Goal: Navigation & Orientation: Find specific page/section

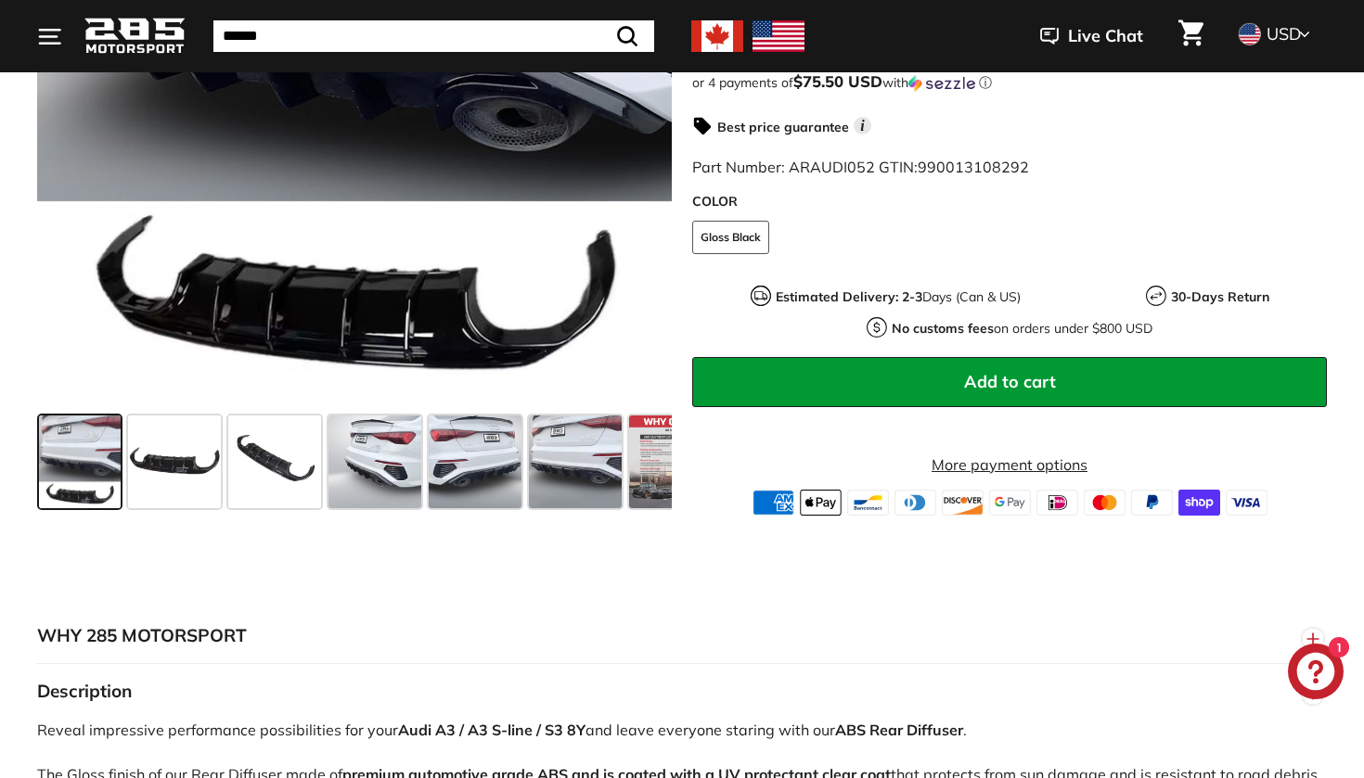
scroll to position [686, 0]
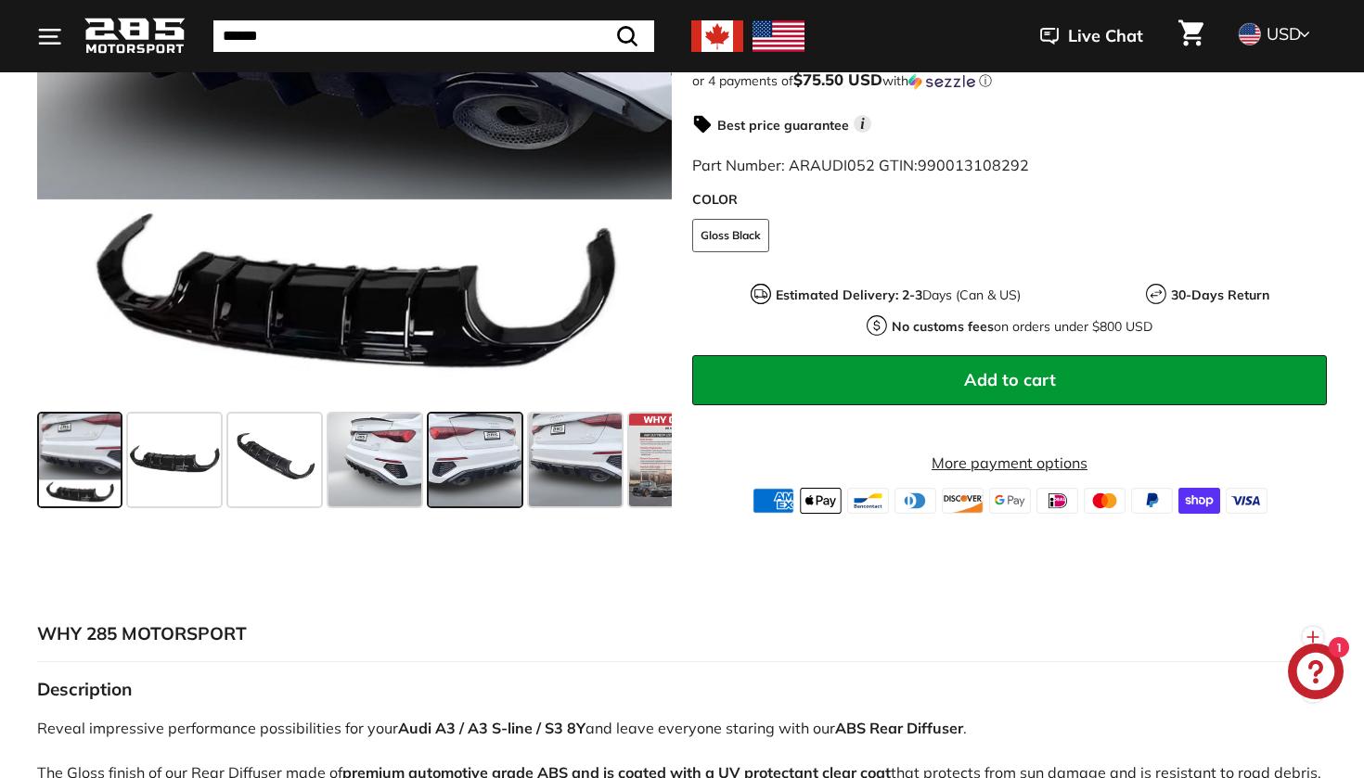
click at [429, 444] on span at bounding box center [475, 460] width 93 height 93
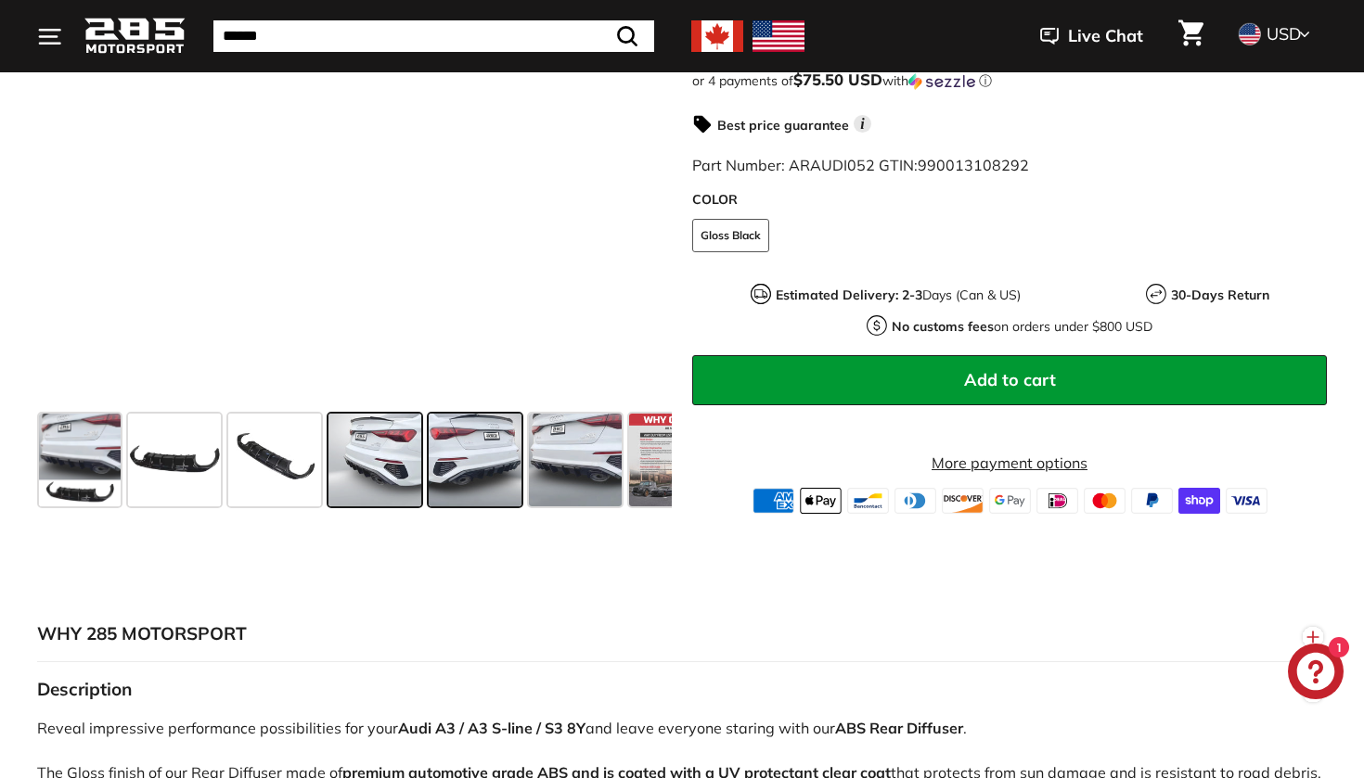
click at [403, 450] on span at bounding box center [374, 460] width 93 height 93
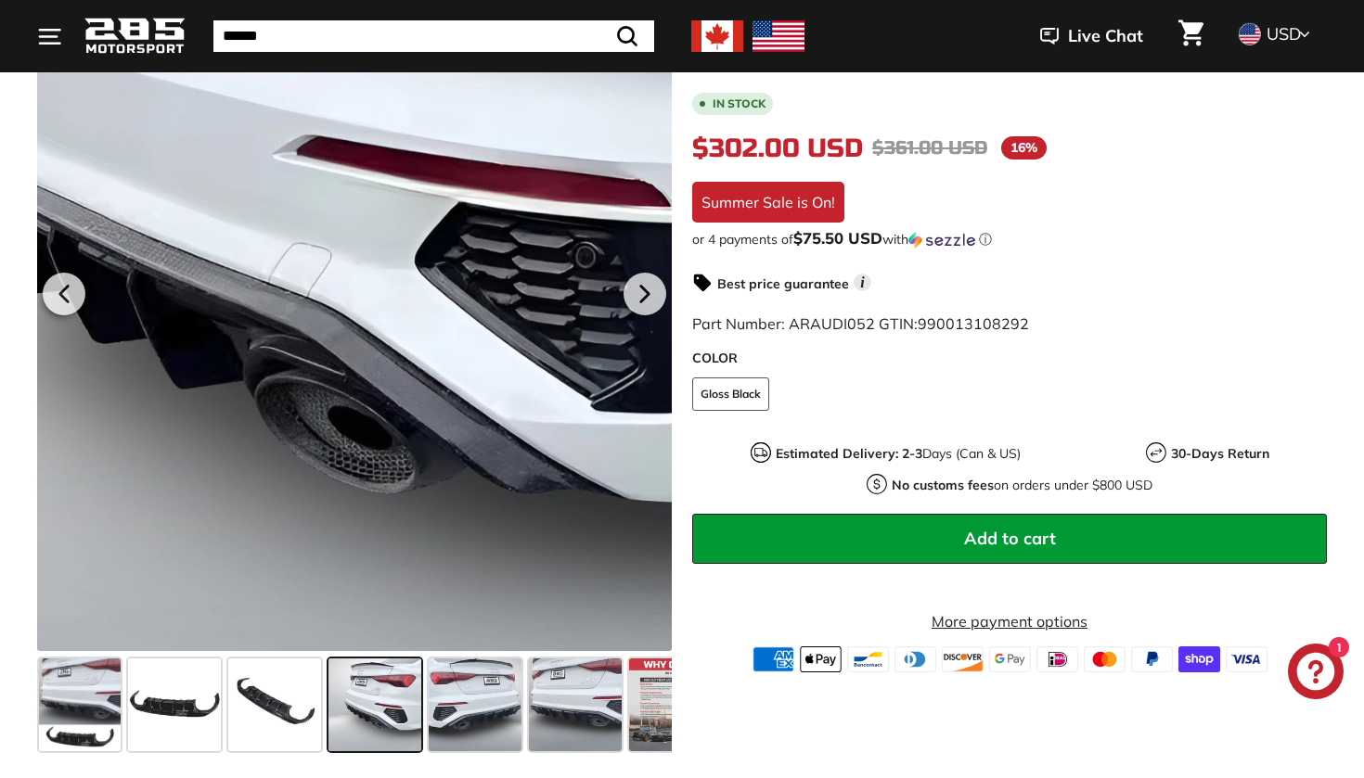
scroll to position [437, 0]
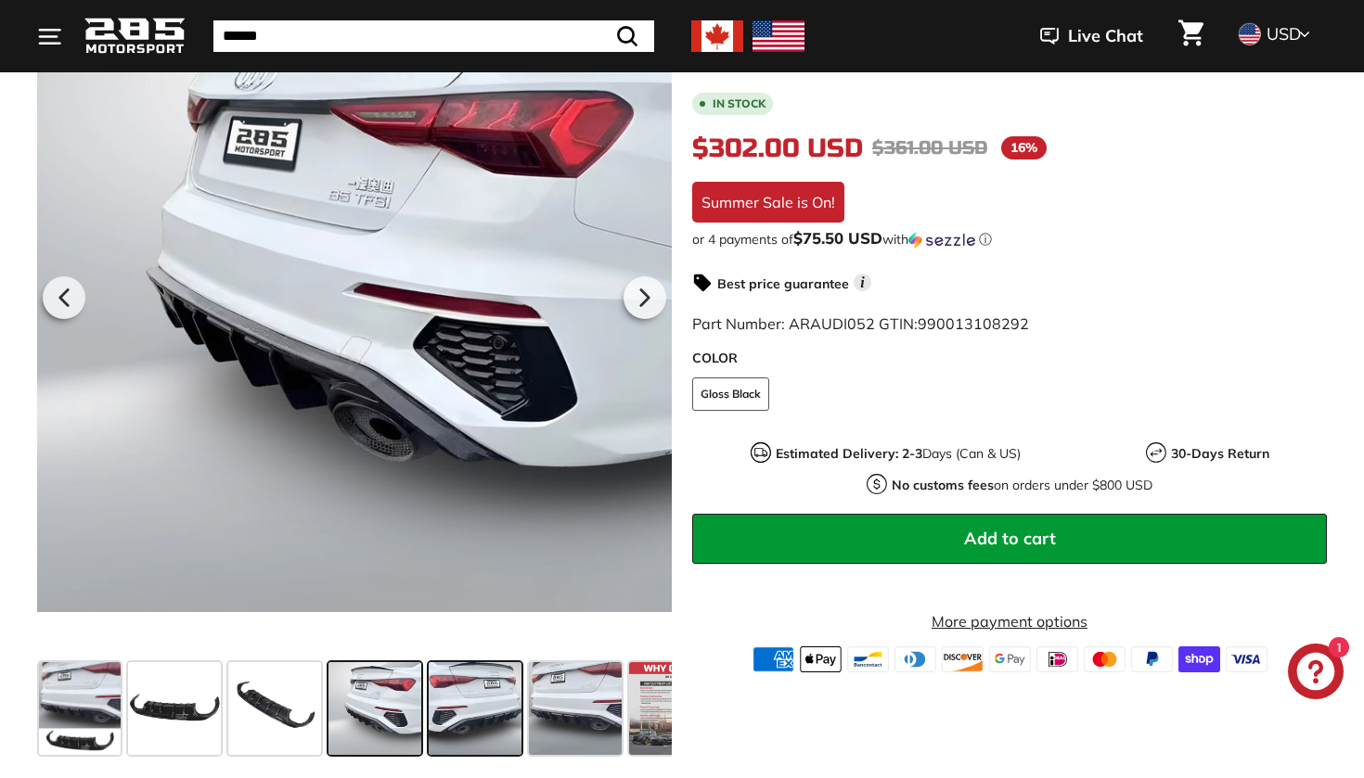
click at [491, 730] on span at bounding box center [475, 709] width 93 height 93
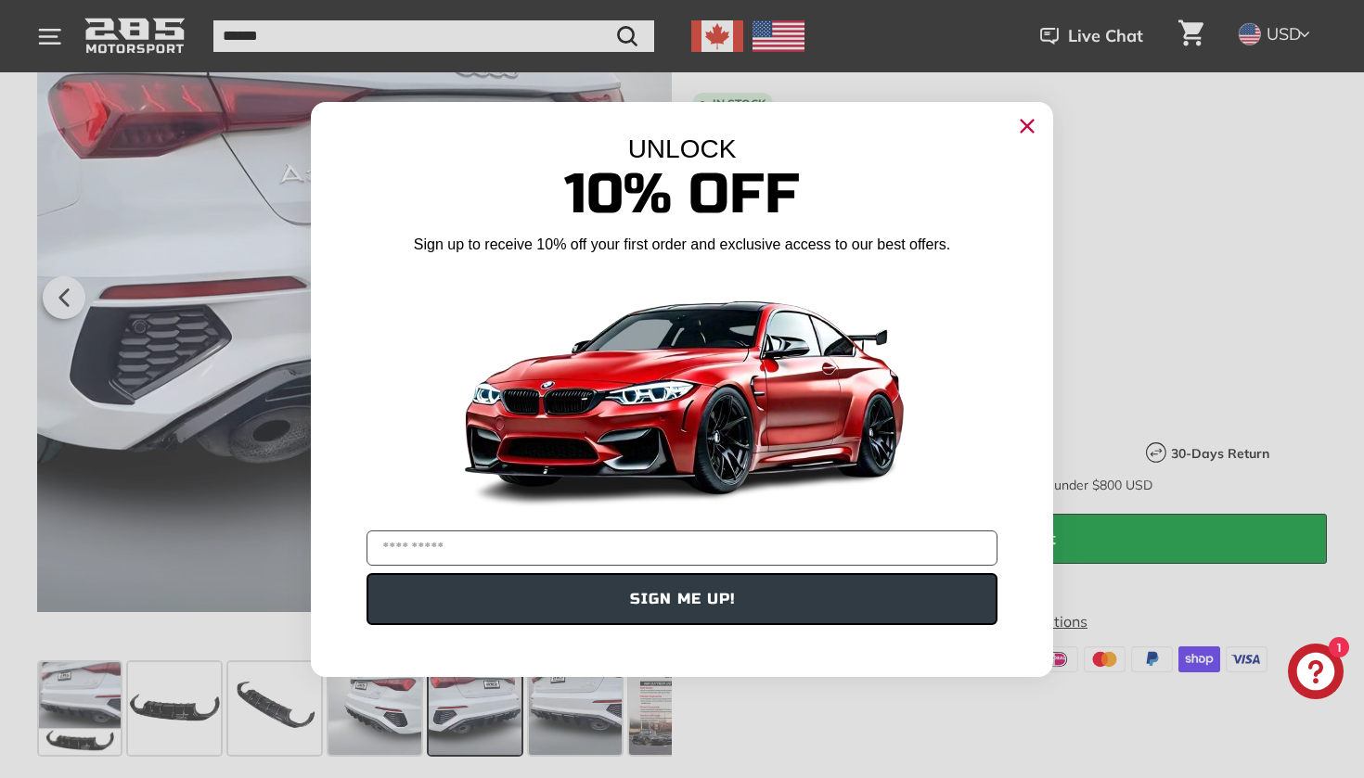
click at [1021, 125] on circle "Close dialog" at bounding box center [1027, 125] width 28 height 28
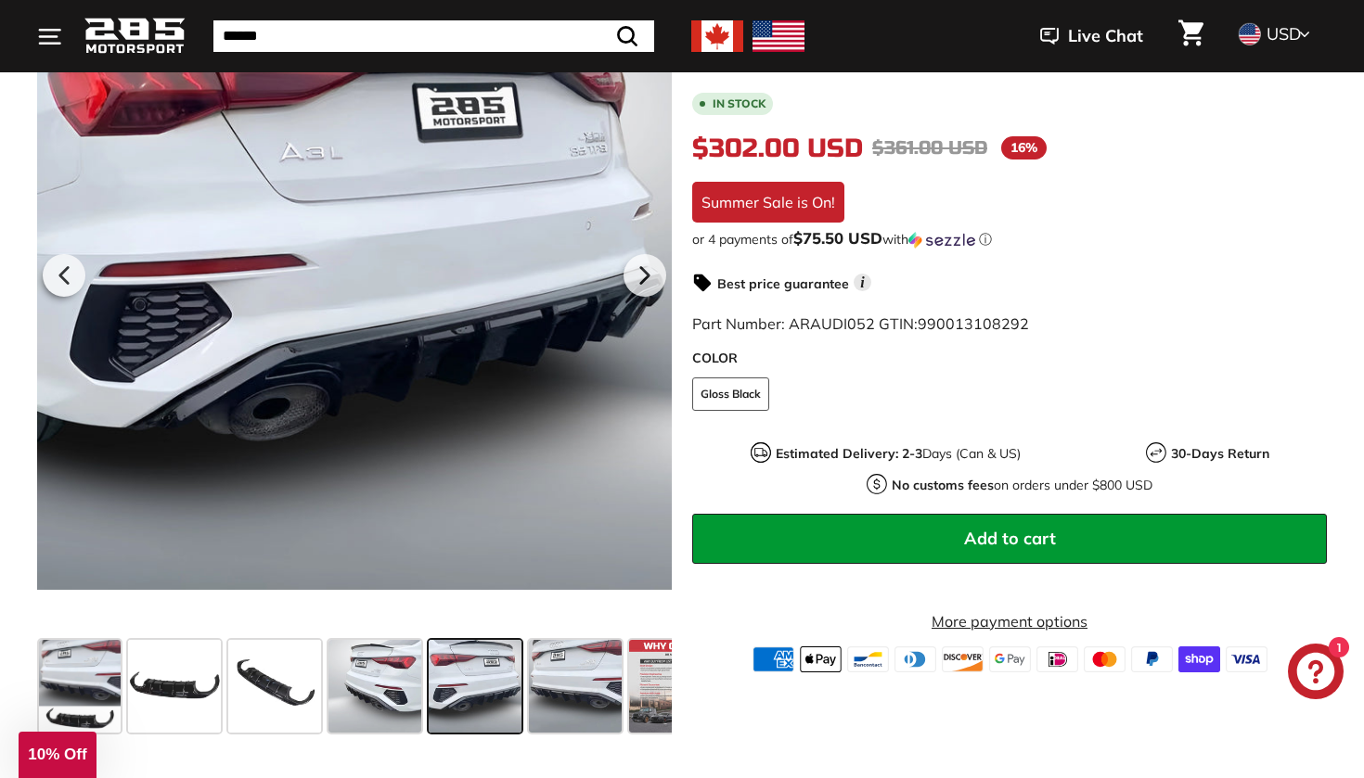
scroll to position [452, 0]
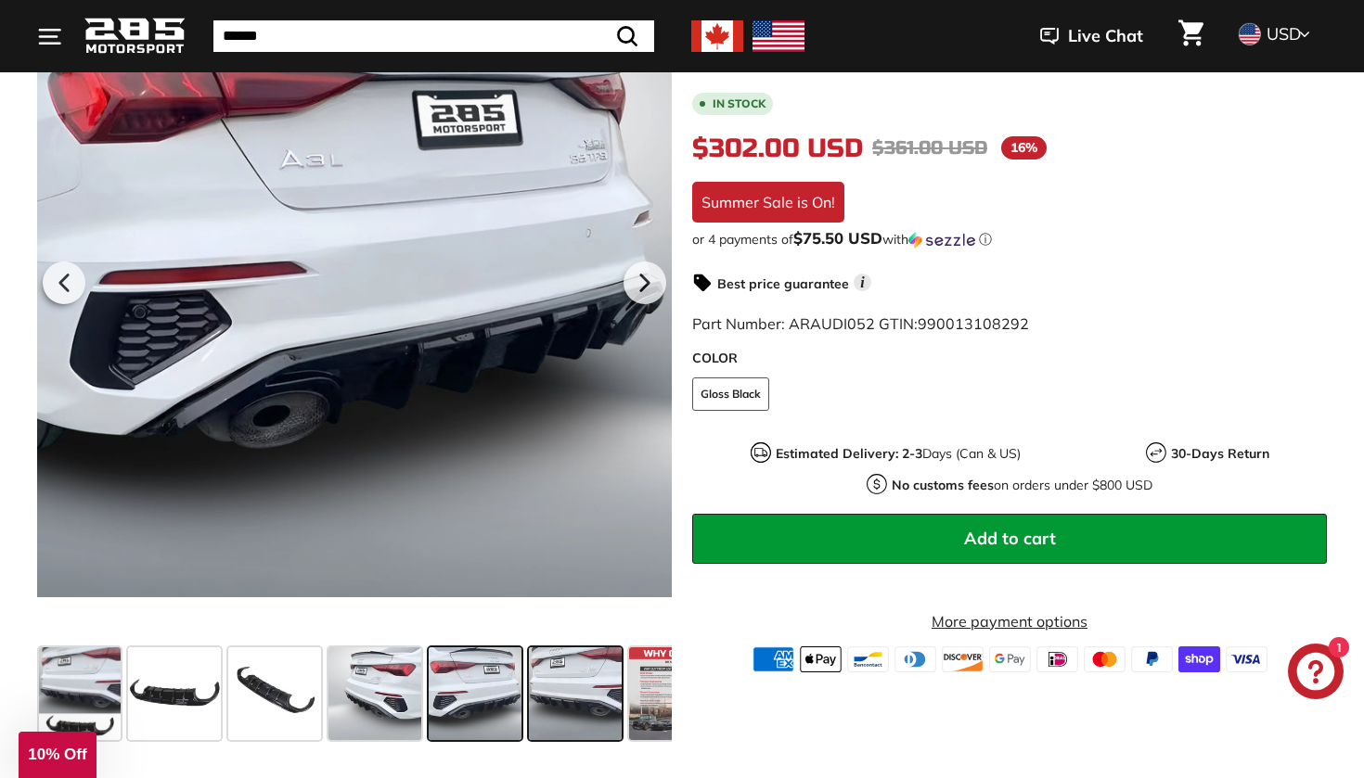
click at [579, 687] on span at bounding box center [575, 694] width 93 height 93
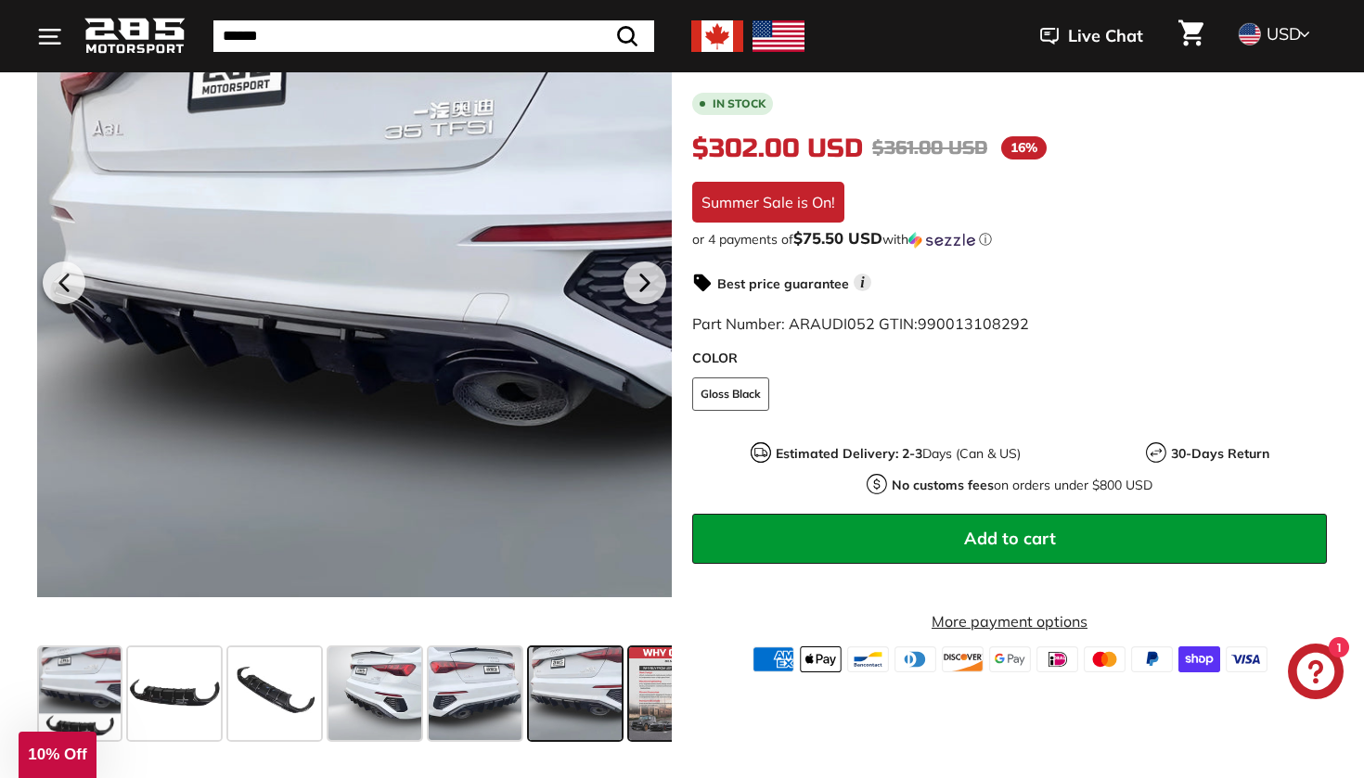
click at [650, 687] on span at bounding box center [675, 694] width 93 height 93
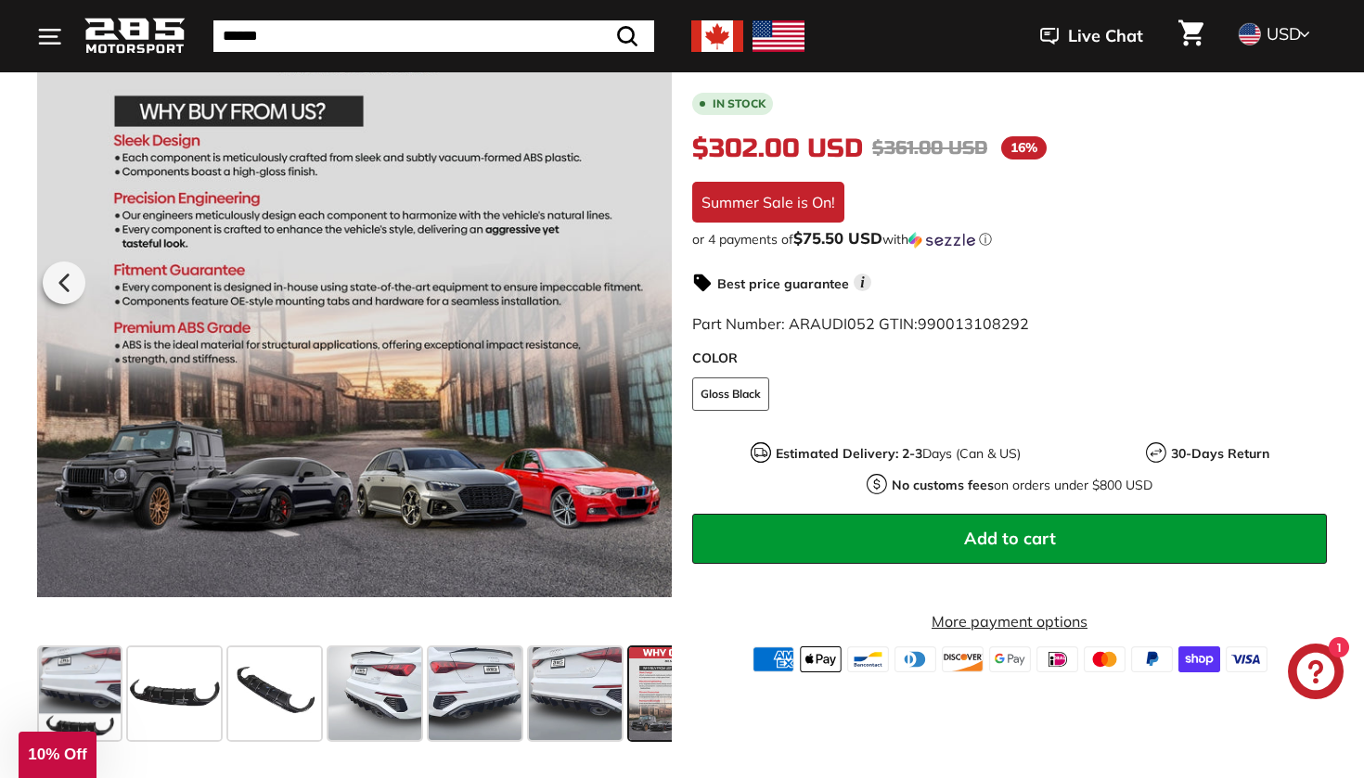
scroll to position [0, 54]
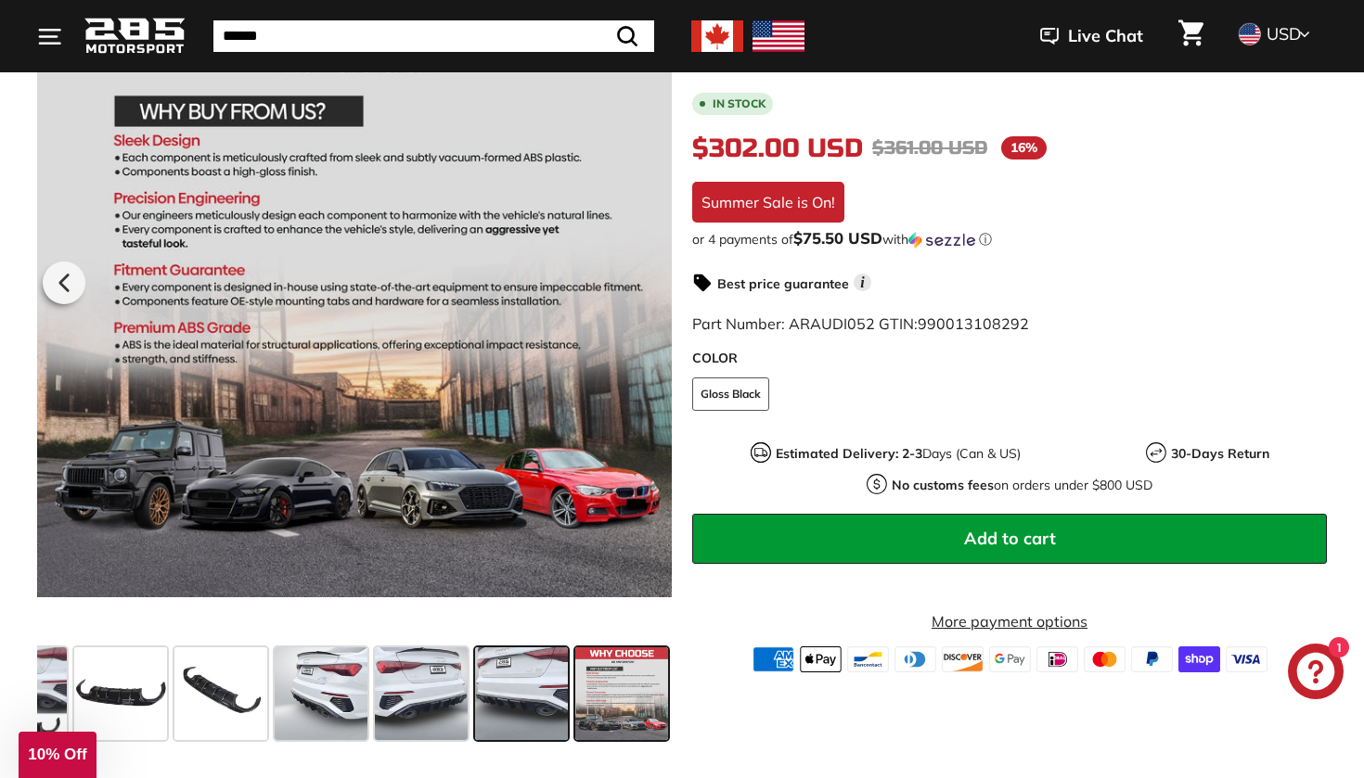
click at [551, 681] on span at bounding box center [521, 694] width 93 height 93
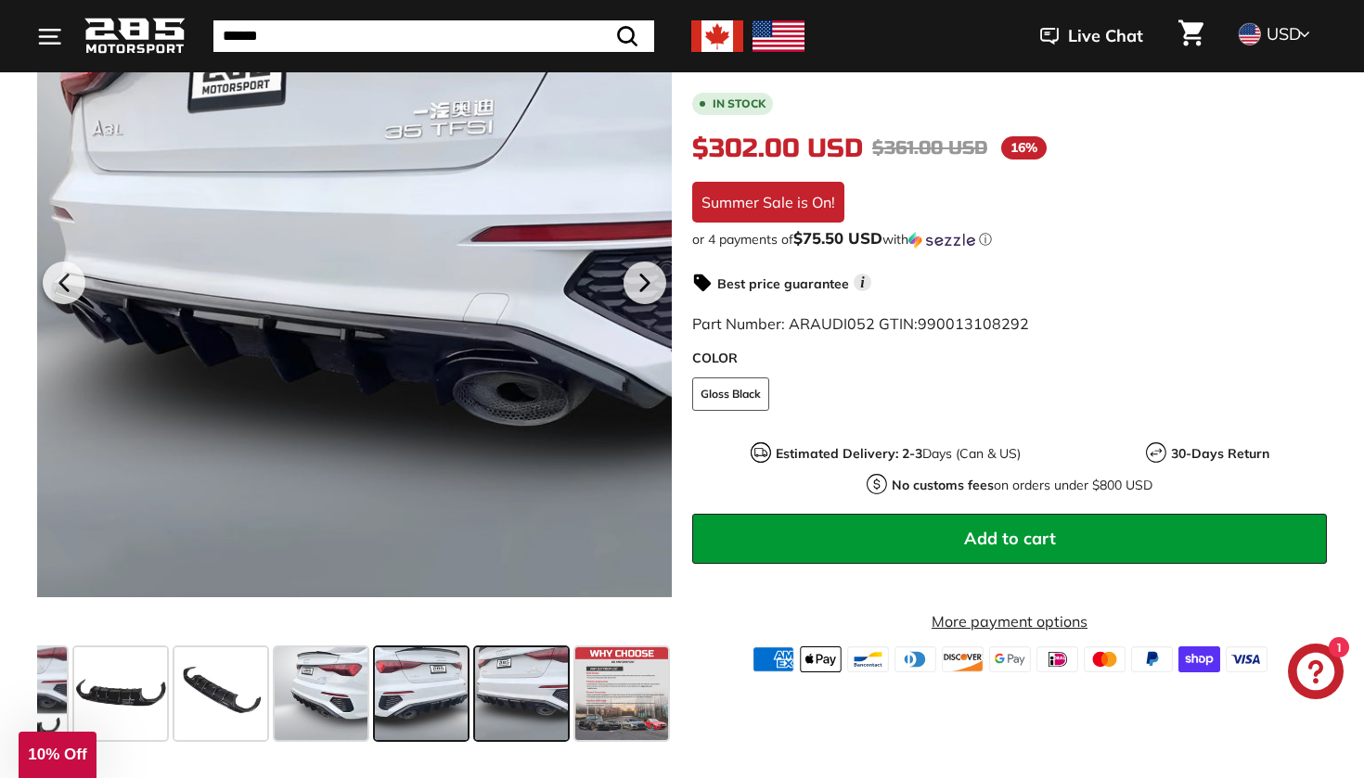
click at [424, 691] on span at bounding box center [421, 694] width 93 height 93
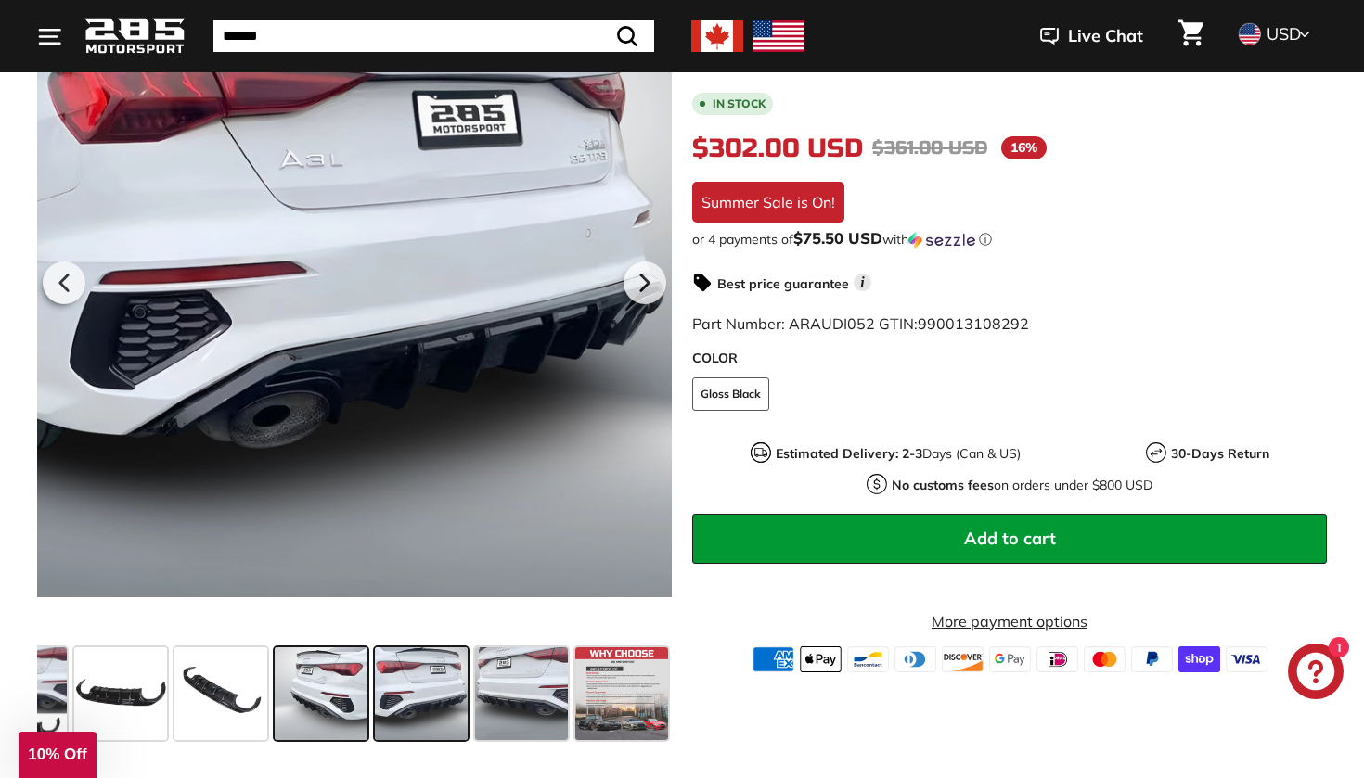
click at [346, 697] on span at bounding box center [321, 694] width 93 height 93
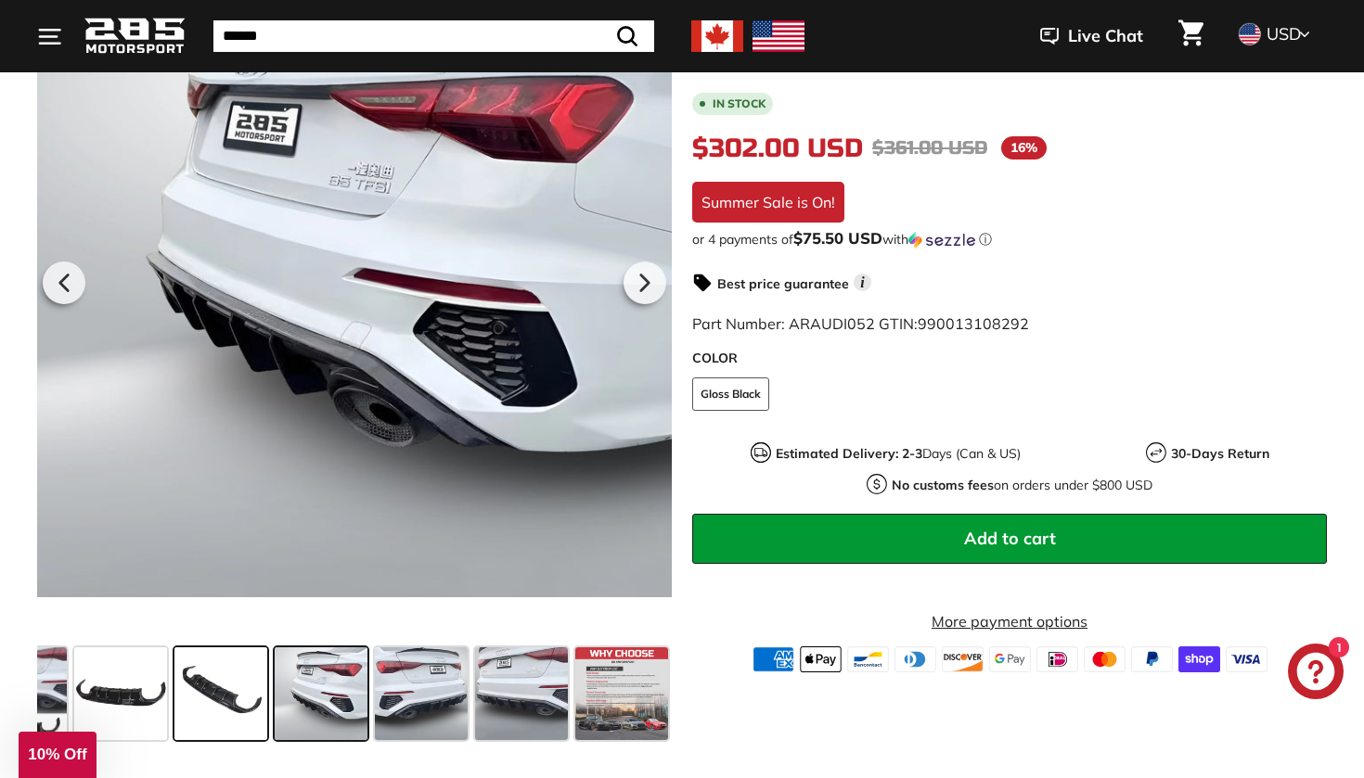
click at [223, 694] on span at bounding box center [220, 694] width 93 height 93
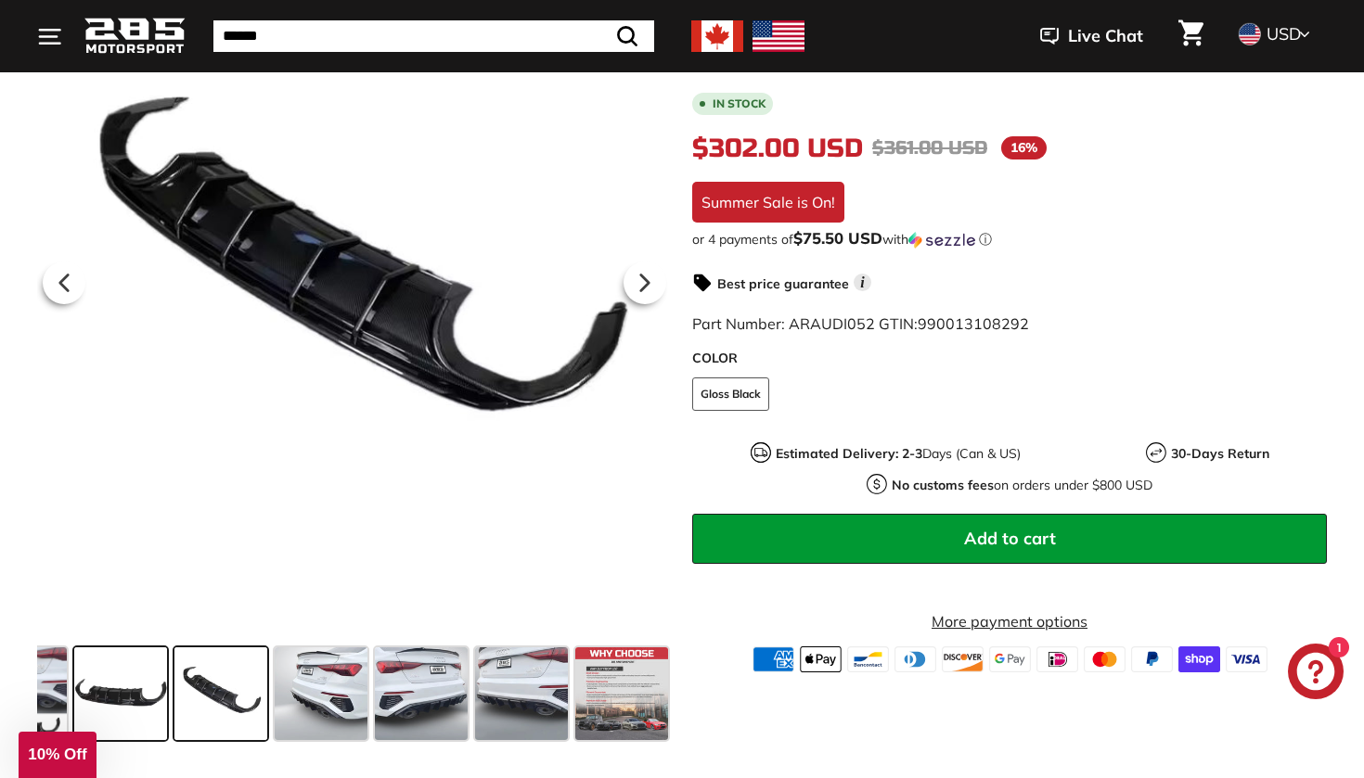
click at [126, 696] on span at bounding box center [120, 694] width 93 height 93
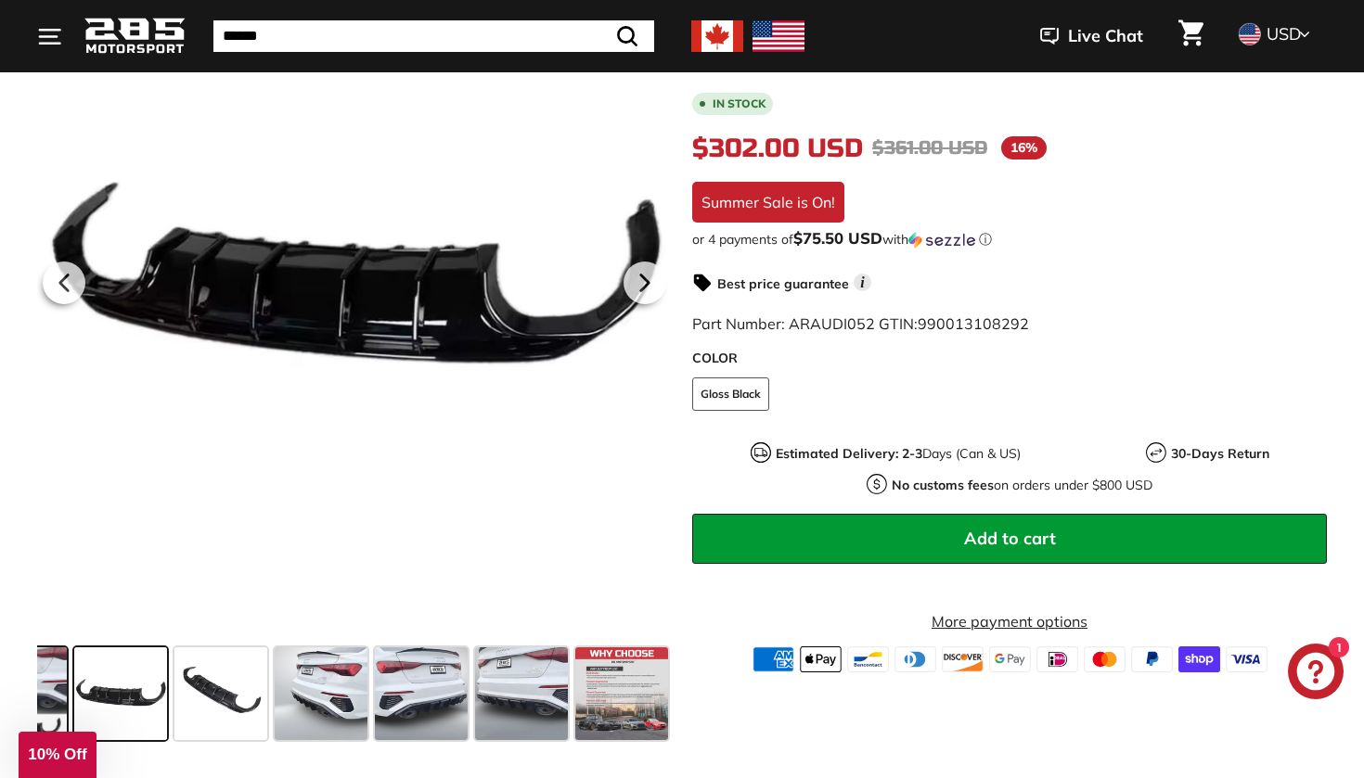
click at [69, 681] on div at bounding box center [26, 694] width 87 height 100
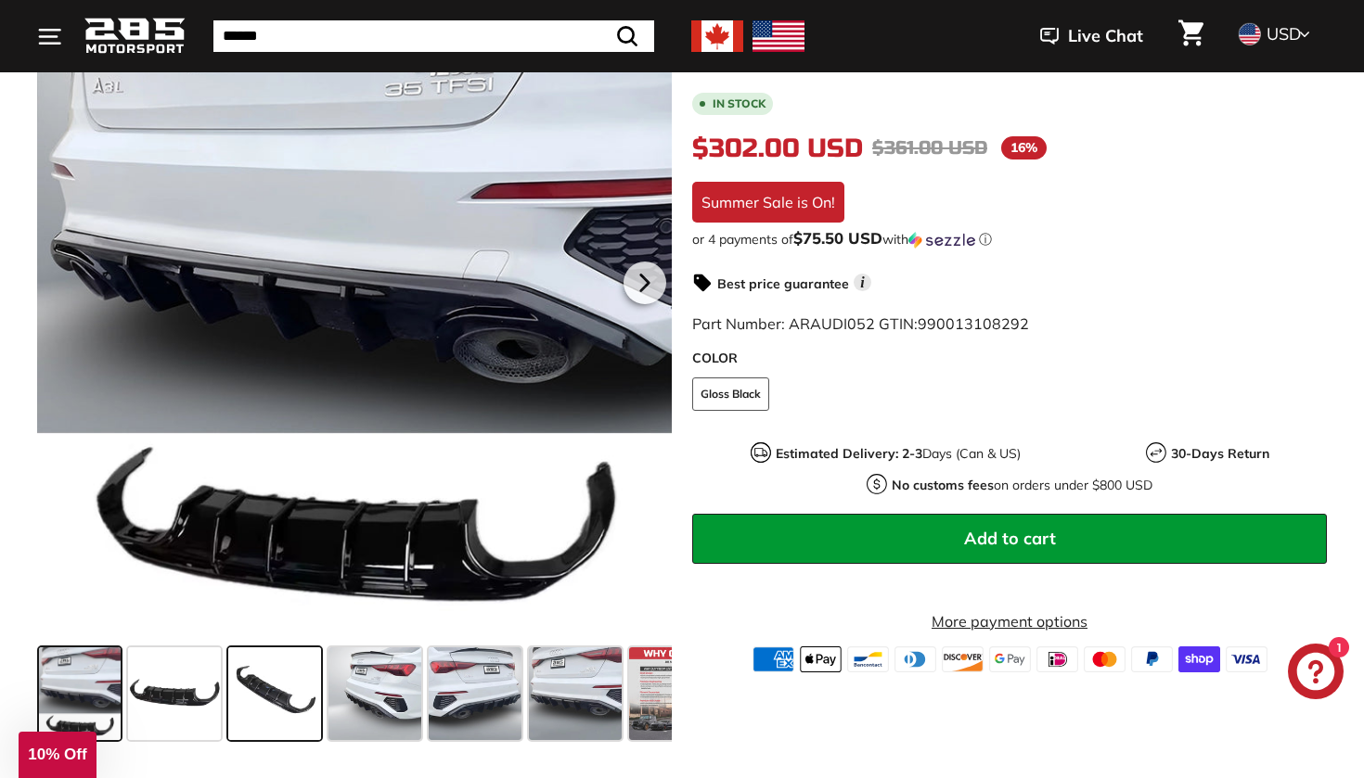
click at [242, 660] on span at bounding box center [274, 694] width 93 height 93
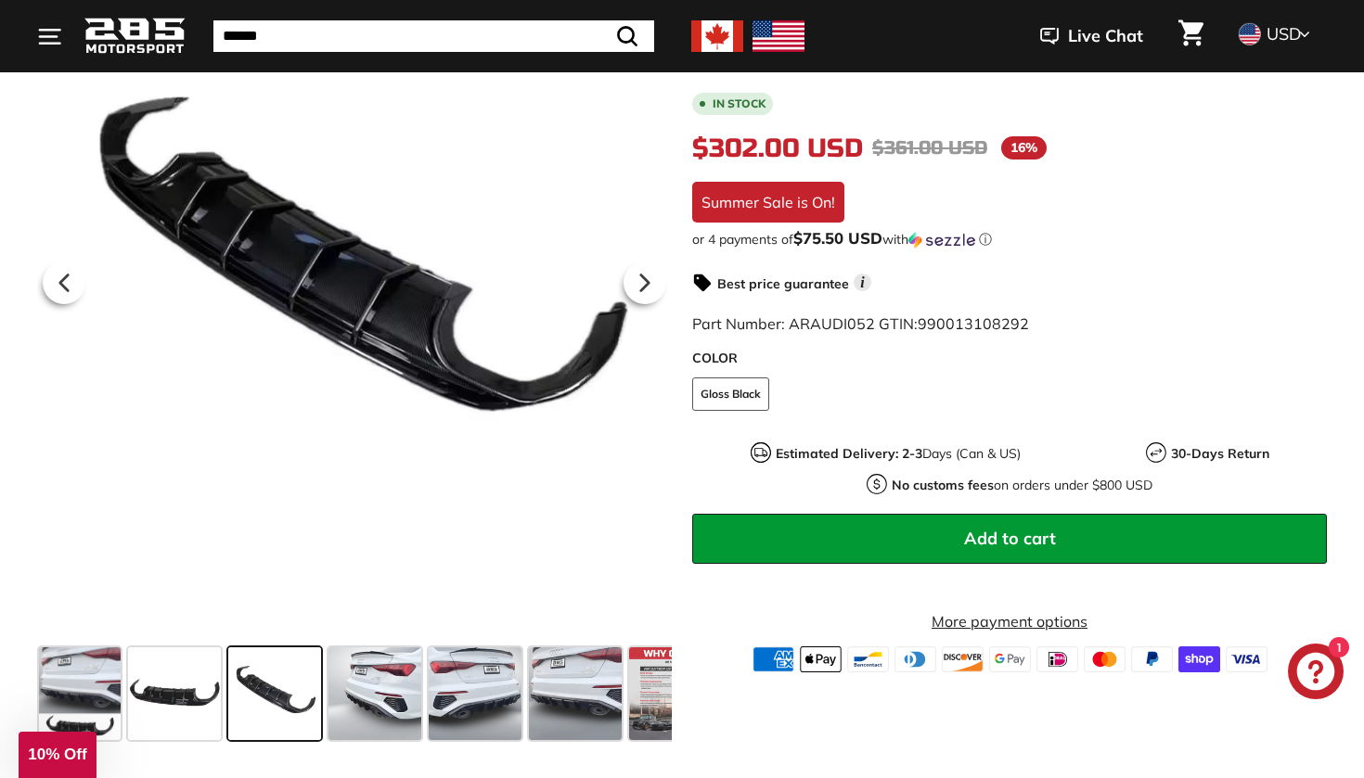
click at [294, 667] on span at bounding box center [274, 694] width 93 height 93
click at [345, 669] on span at bounding box center [374, 694] width 93 height 93
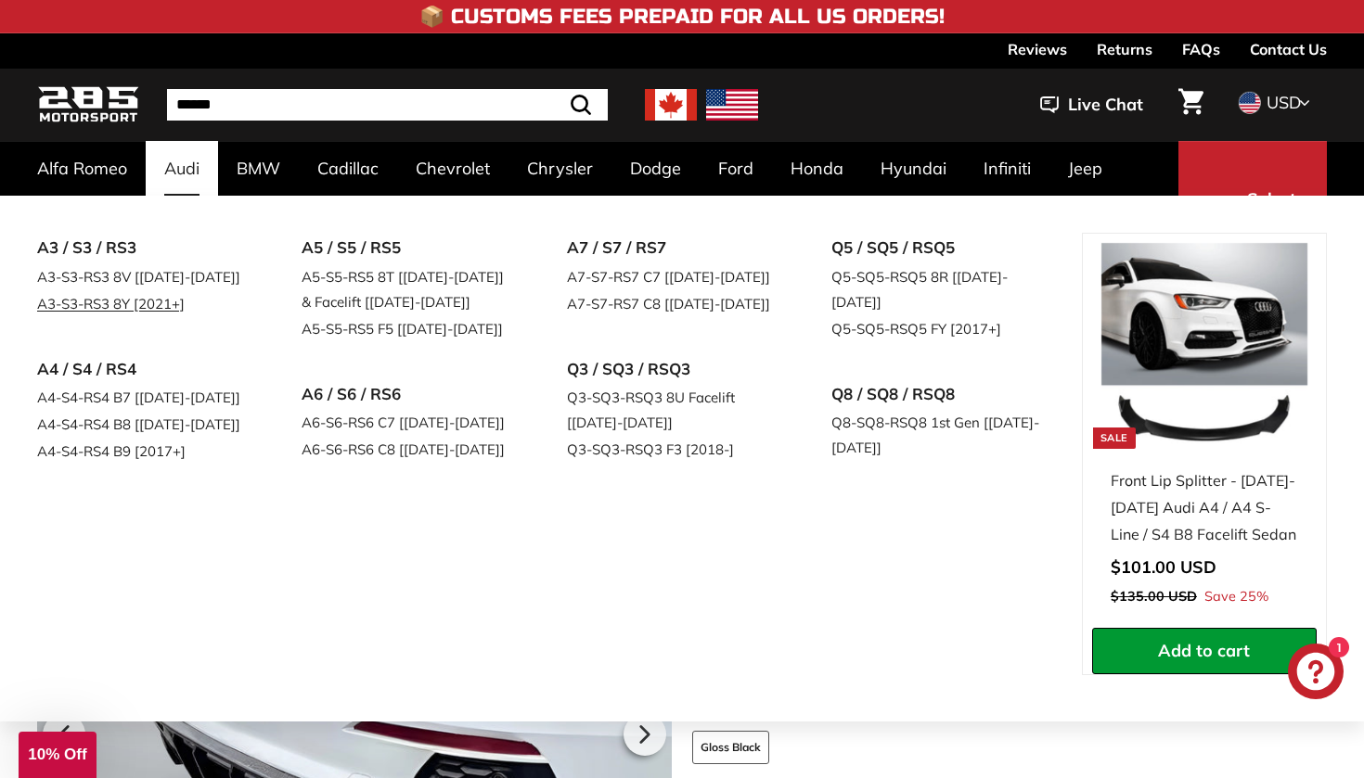
click at [91, 303] on link "A3-S3-RS3 8Y [2021+]" at bounding box center [143, 303] width 212 height 27
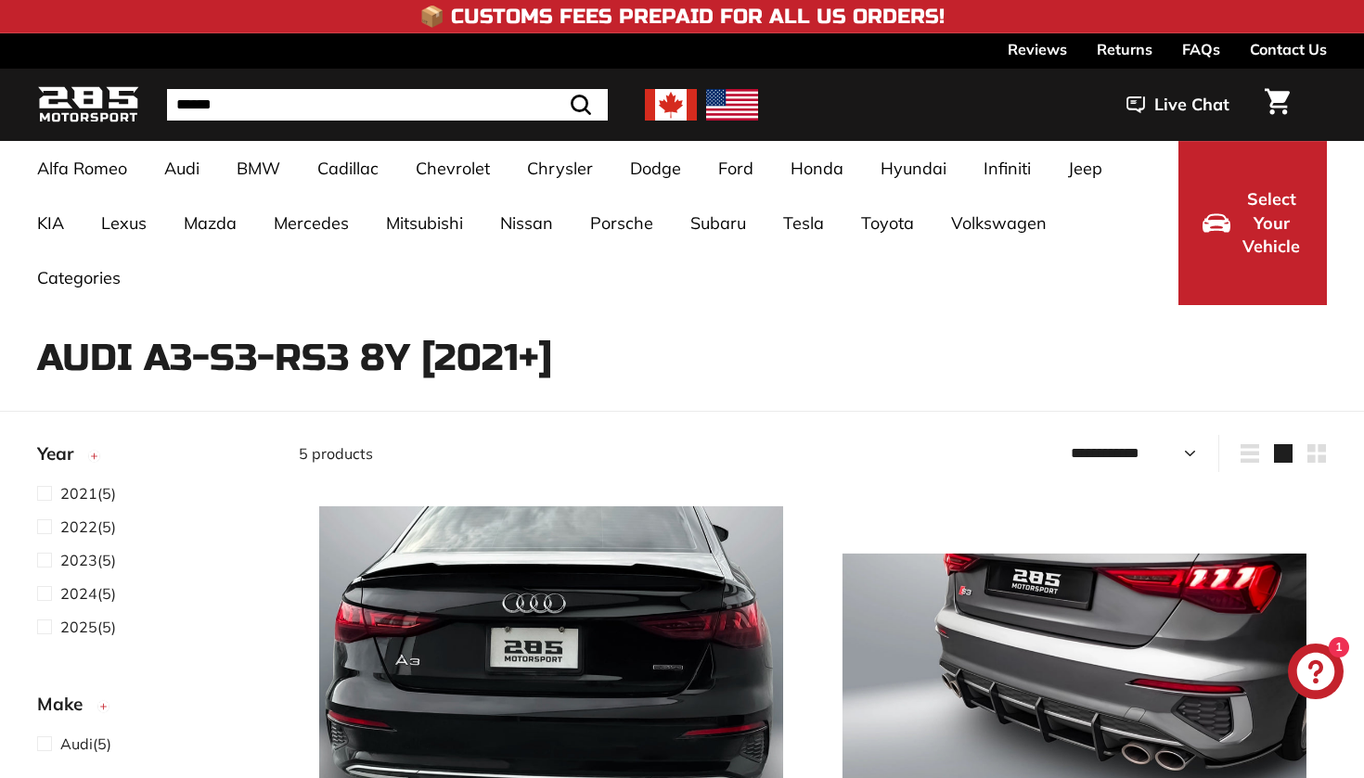
select select "**********"
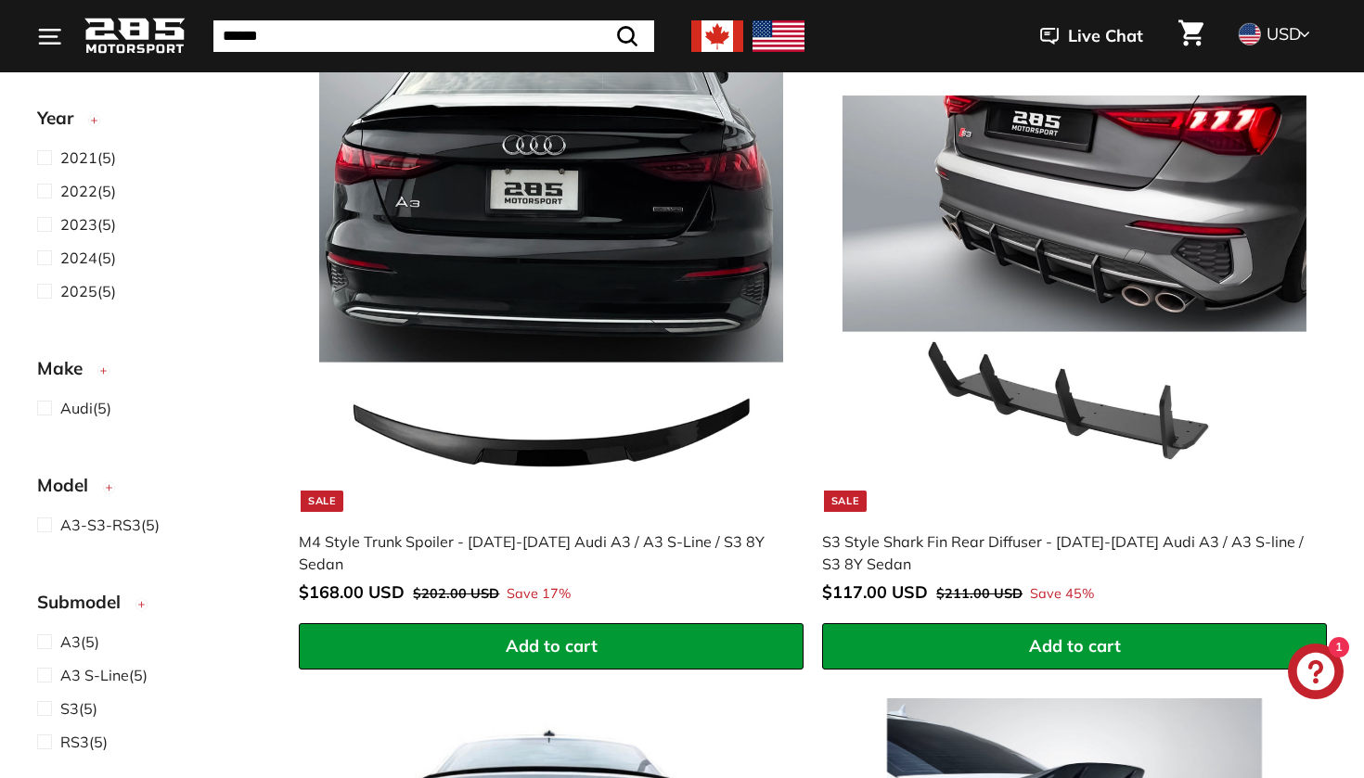
scroll to position [461, 0]
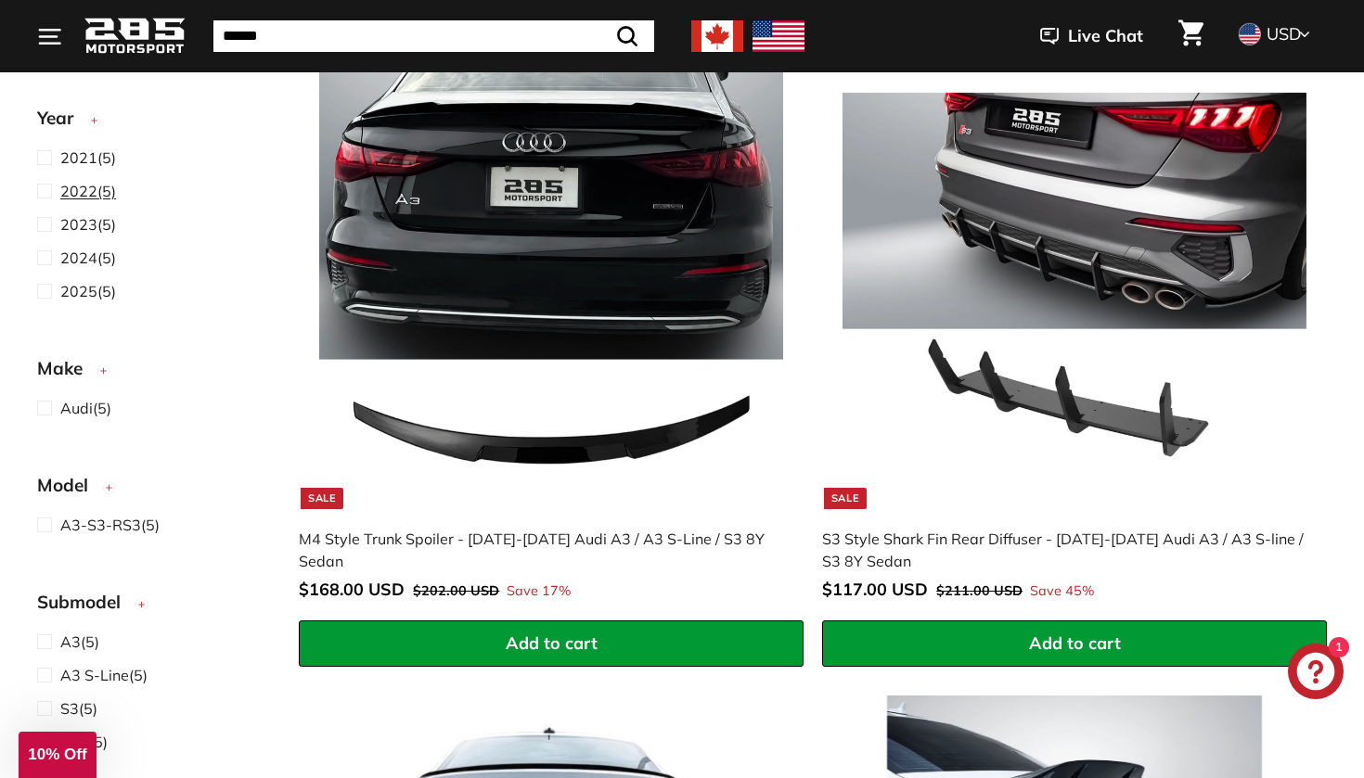
click at [46, 191] on span at bounding box center [48, 191] width 23 height 22
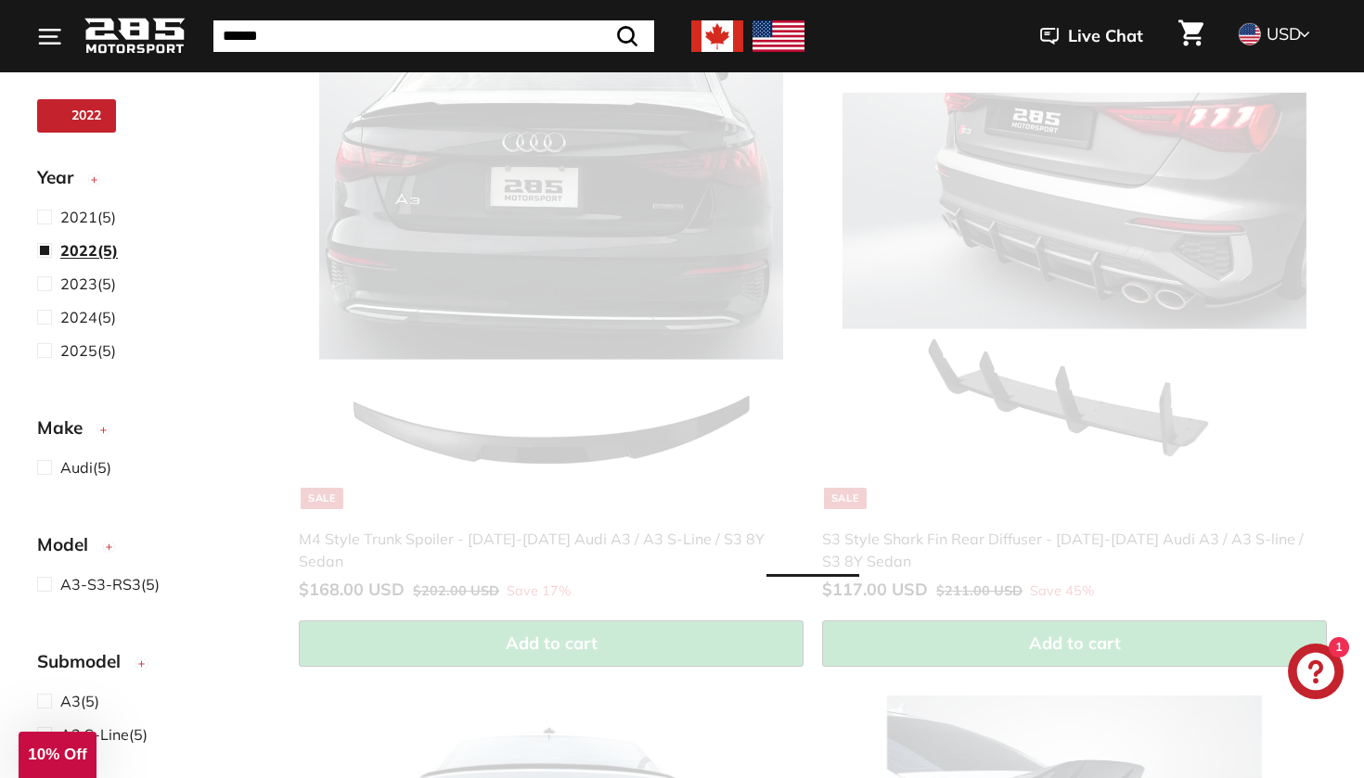
scroll to position [48, 0]
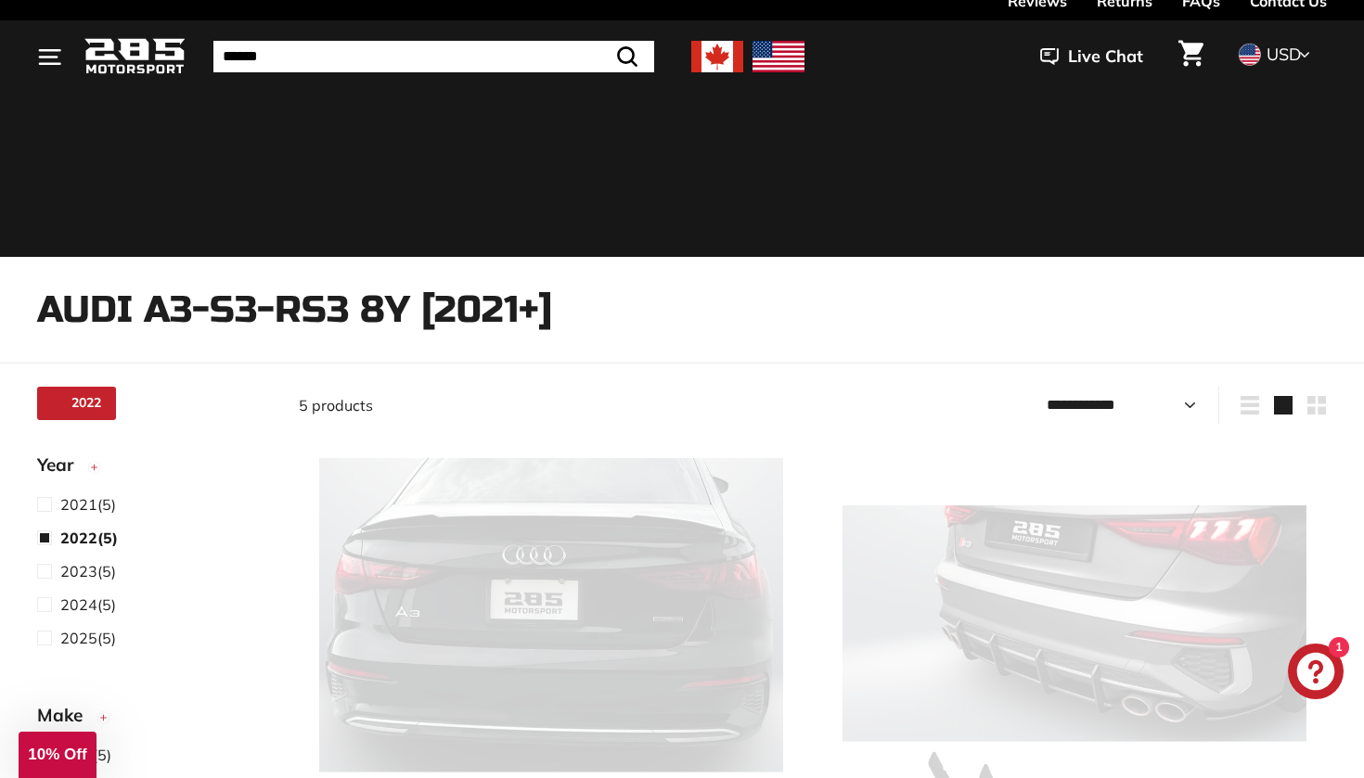
select select "**********"
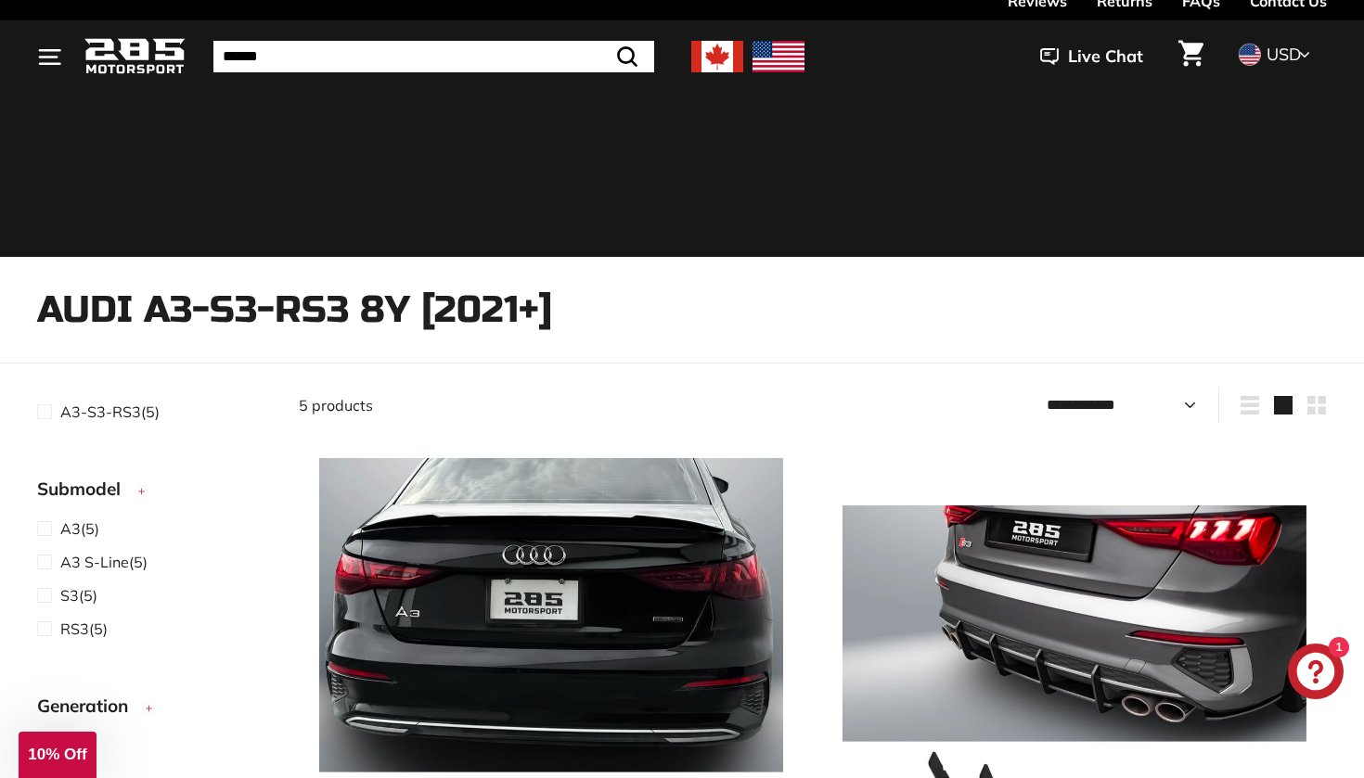
scroll to position [455, 0]
click at [46, 535] on span at bounding box center [48, 534] width 23 height 22
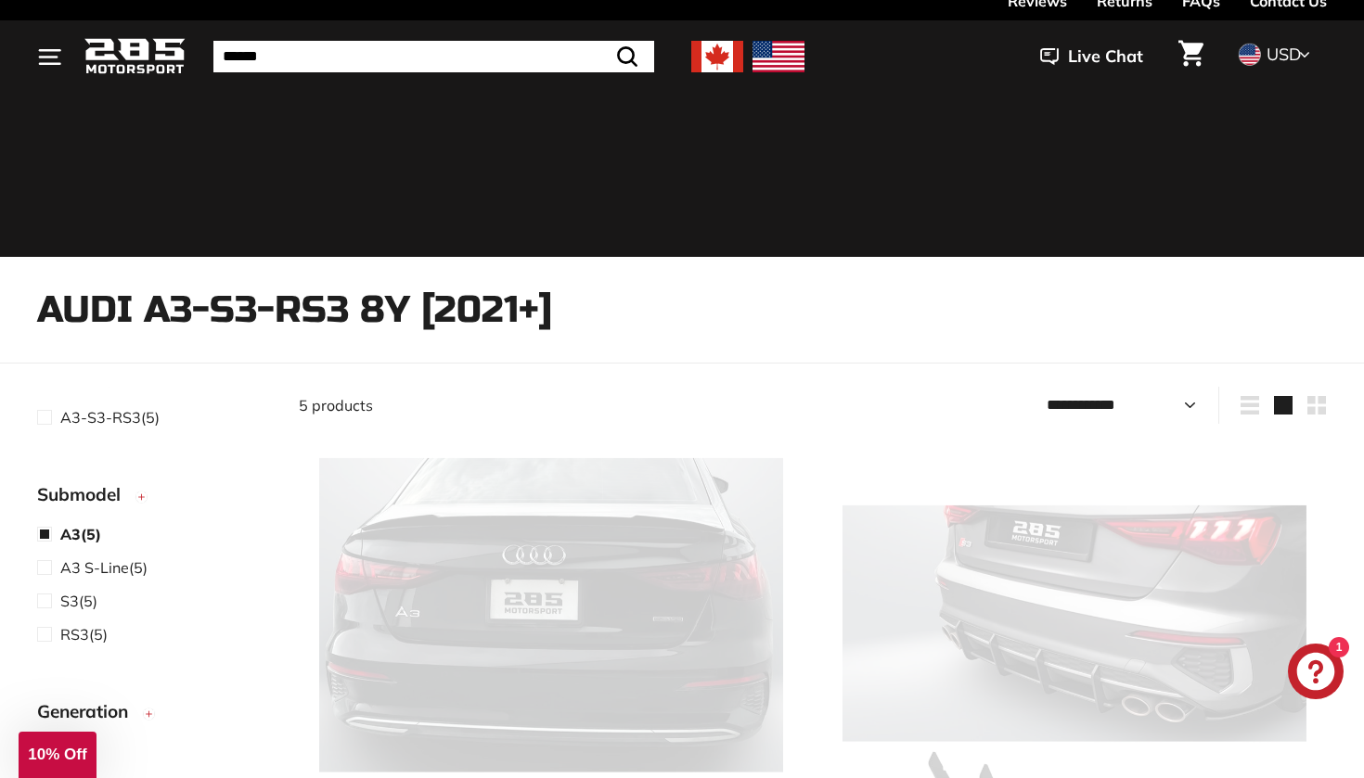
select select "**********"
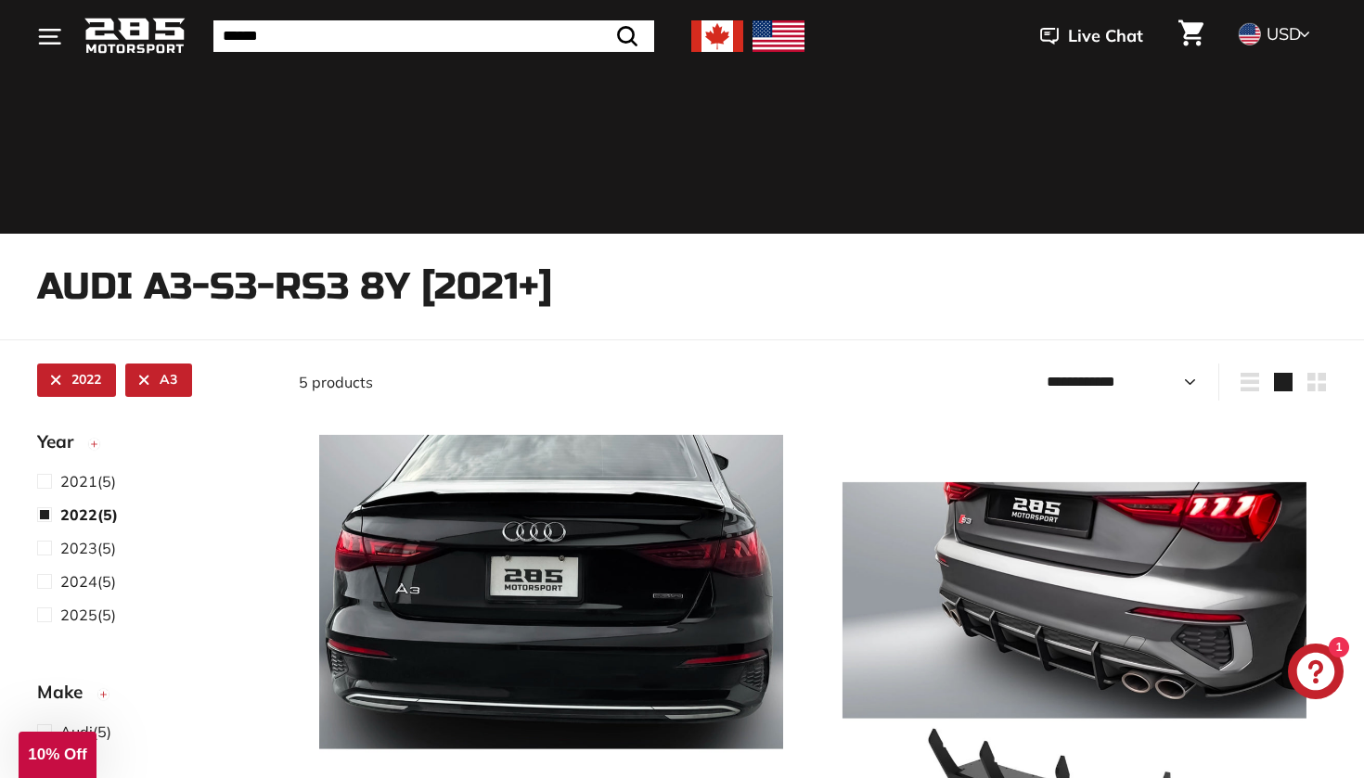
scroll to position [74, 0]
